Goal: Information Seeking & Learning: Check status

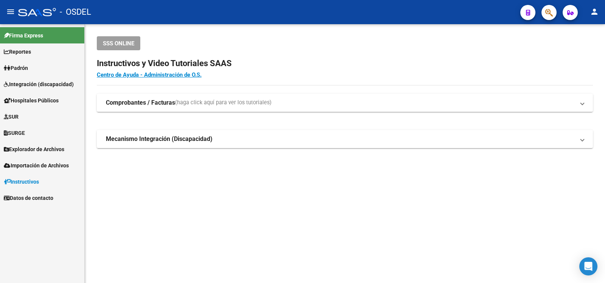
click at [27, 68] on span "Padrón" at bounding box center [16, 68] width 24 height 8
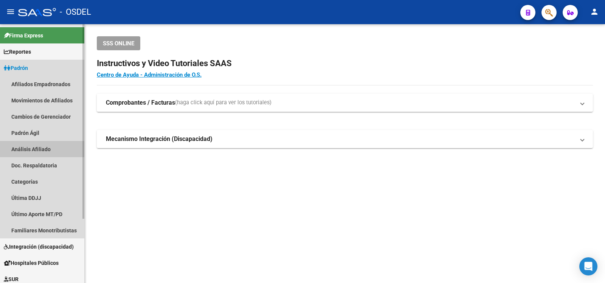
click at [30, 147] on link "Análisis Afiliado" at bounding box center [42, 149] width 84 height 16
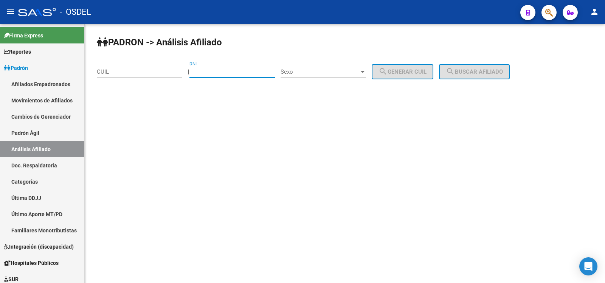
click at [217, 68] on input "DNI" at bounding box center [231, 71] width 85 height 7
type input "95914532"
click at [364, 72] on div at bounding box center [363, 72] width 4 height 2
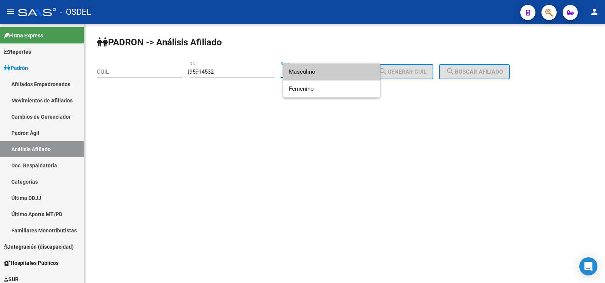
click at [308, 71] on span "Masculino" at bounding box center [331, 71] width 85 height 17
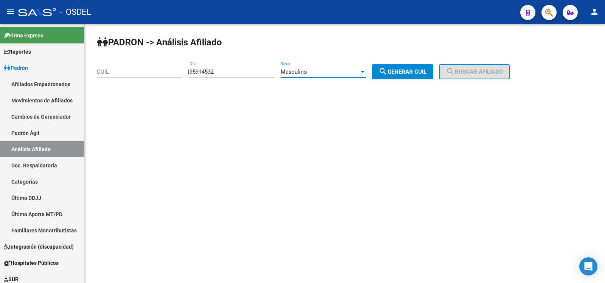
click at [426, 74] on span "search Generar CUIL" at bounding box center [402, 71] width 48 height 7
type input "20-95914532-7"
drag, startPoint x: 478, startPoint y: 73, endPoint x: 398, endPoint y: 107, distance: 86.5
click at [475, 75] on span "search Buscar afiliado" at bounding box center [474, 71] width 57 height 7
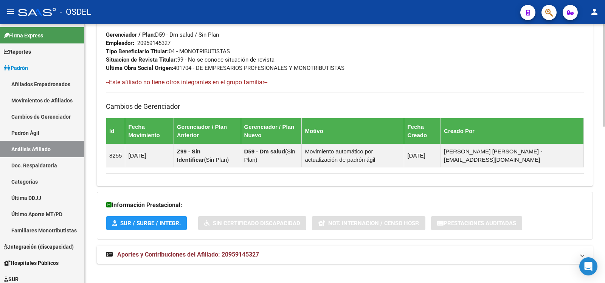
scroll to position [395, 0]
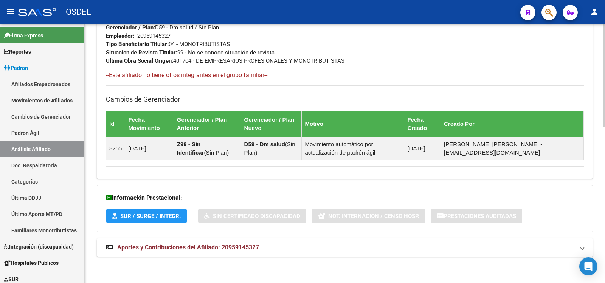
click at [186, 246] on span "Aportes y Contribuciones del Afiliado: 20959145327" at bounding box center [188, 247] width 142 height 7
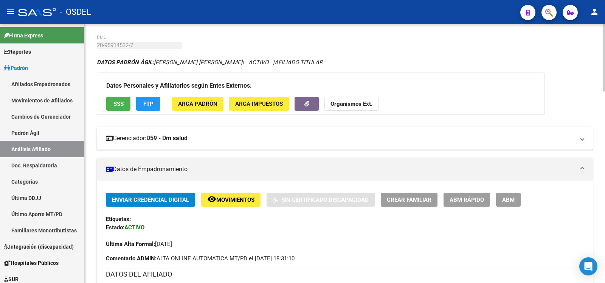
scroll to position [17, 0]
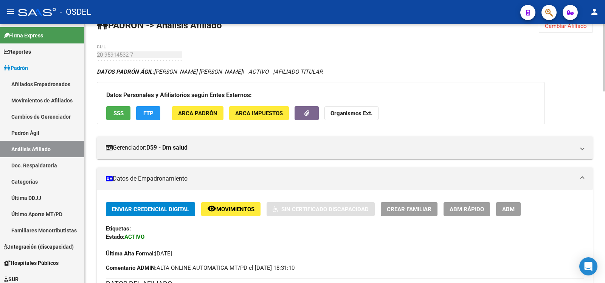
click at [118, 110] on span "SSS" at bounding box center [118, 113] width 10 height 7
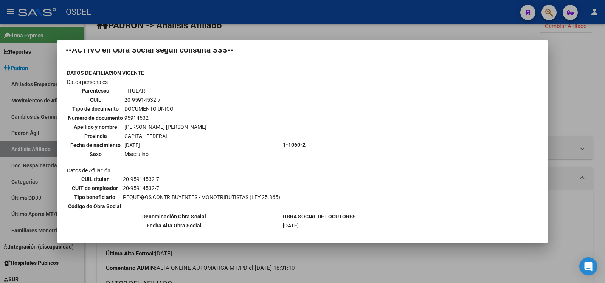
scroll to position [0, 0]
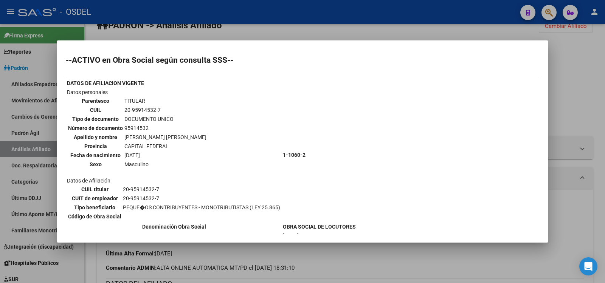
click at [359, 12] on div at bounding box center [302, 141] width 605 height 283
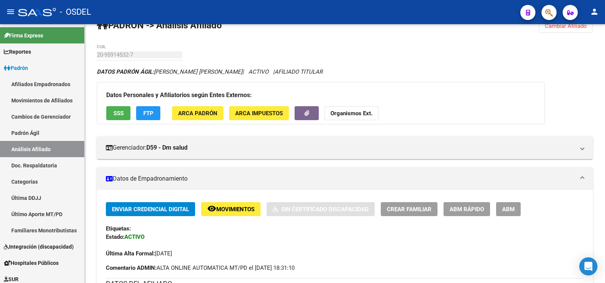
click at [596, 11] on mat-icon "person" at bounding box center [594, 11] width 9 height 9
click at [583, 50] on button "exit_to_app Salir" at bounding box center [579, 50] width 46 height 18
